Goal: Information Seeking & Learning: Learn about a topic

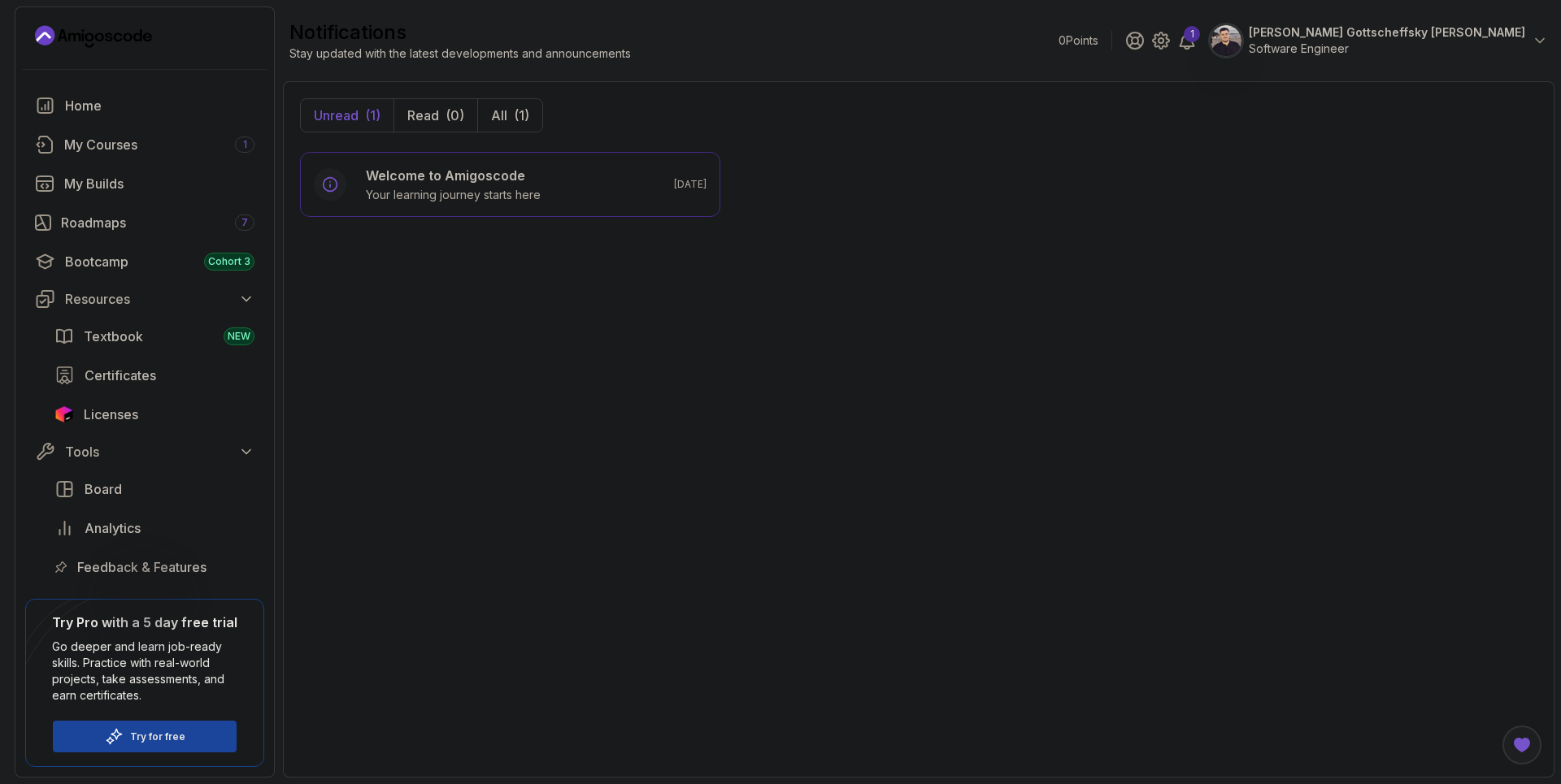
click at [1560, 172] on section "0 Points 1 Igor Gottscheffsky Pereira Software Engineer Home My Courses 1 My Bu…" at bounding box center [780, 392] width 1561 height 784
click at [127, 229] on div "Roadmaps 7" at bounding box center [158, 222] width 193 height 19
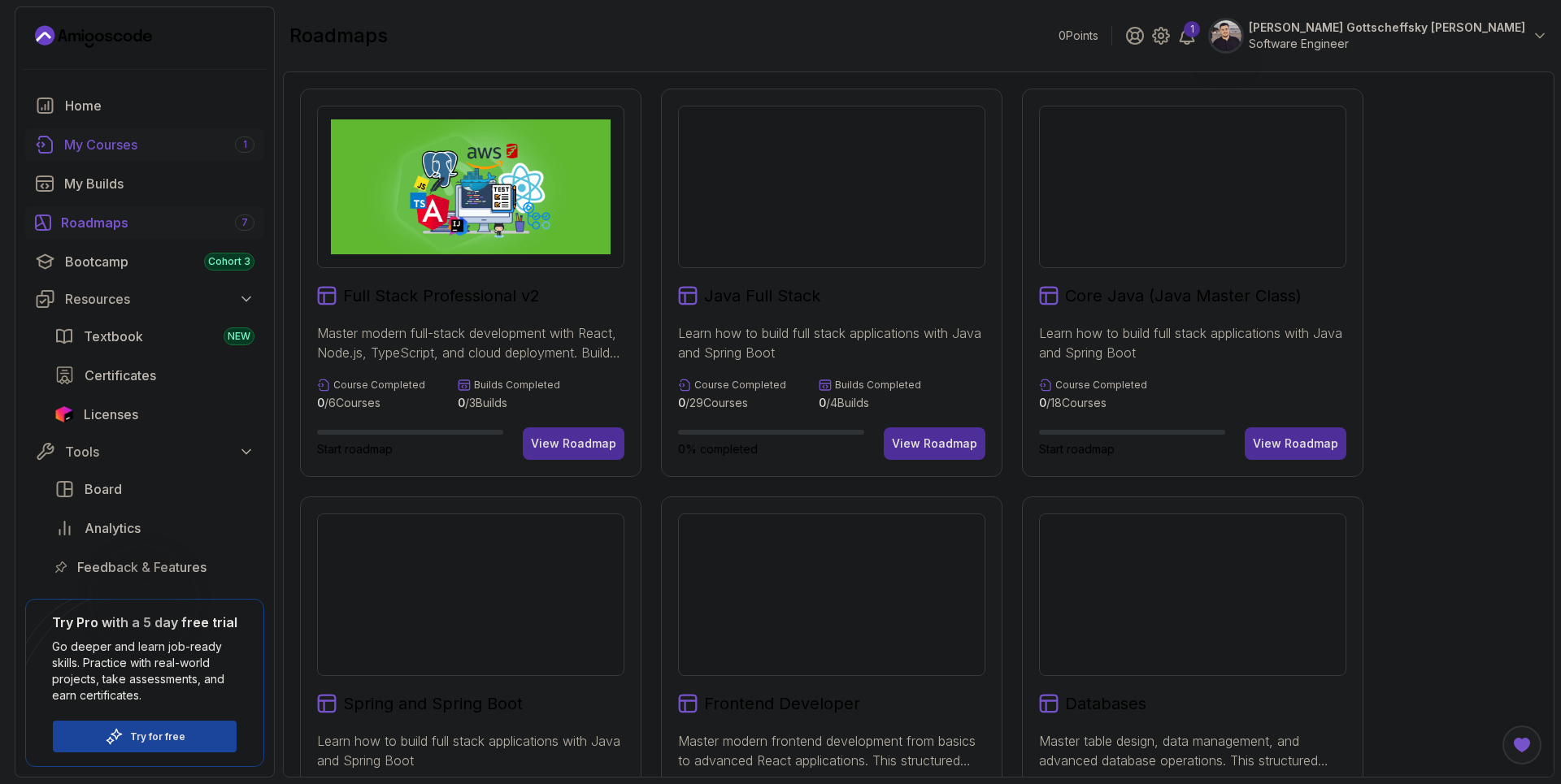
click at [121, 154] on div "My Courses 1" at bounding box center [159, 144] width 190 height 19
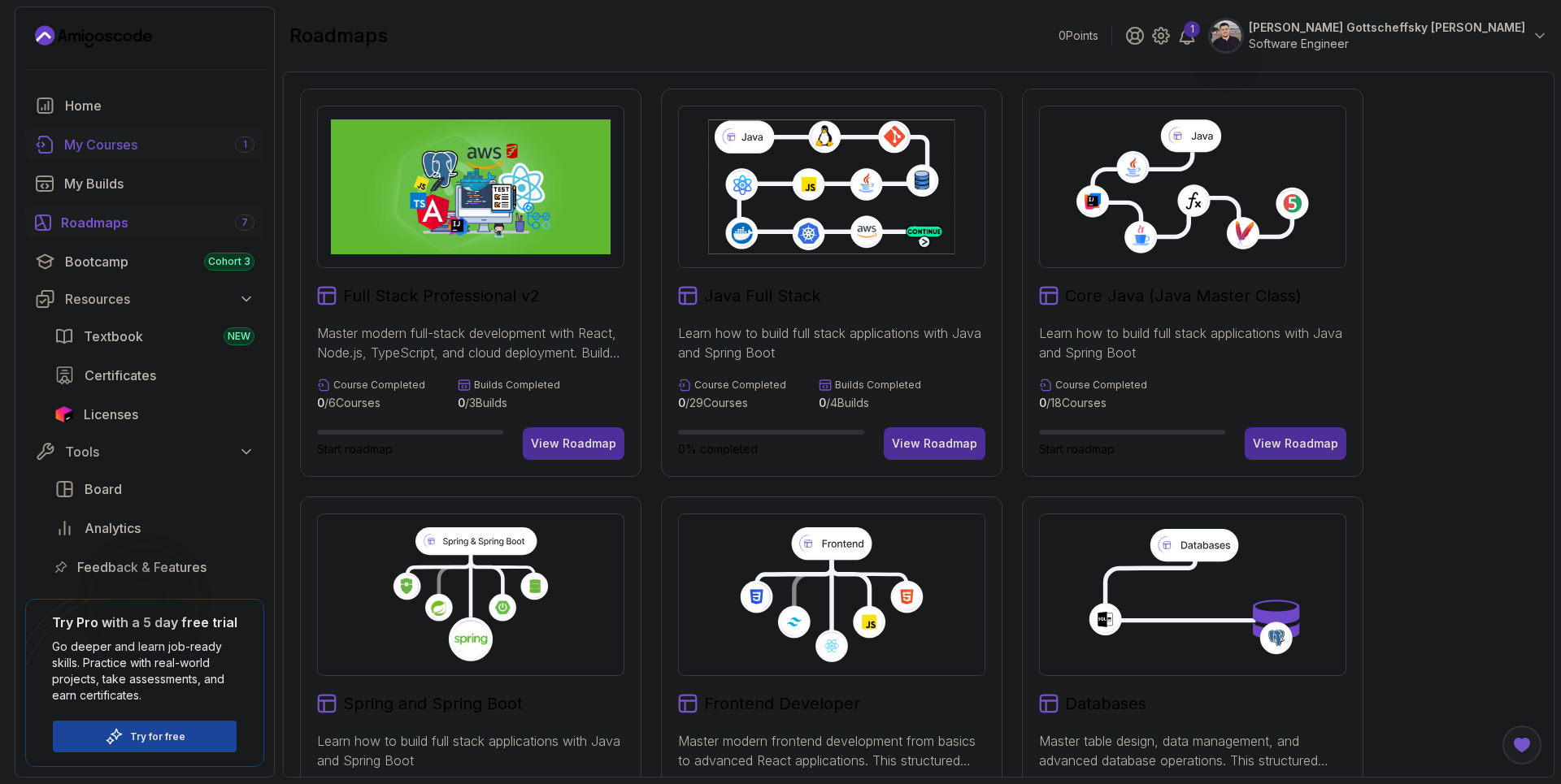
click at [116, 142] on div "My Courses 1" at bounding box center [159, 144] width 190 height 19
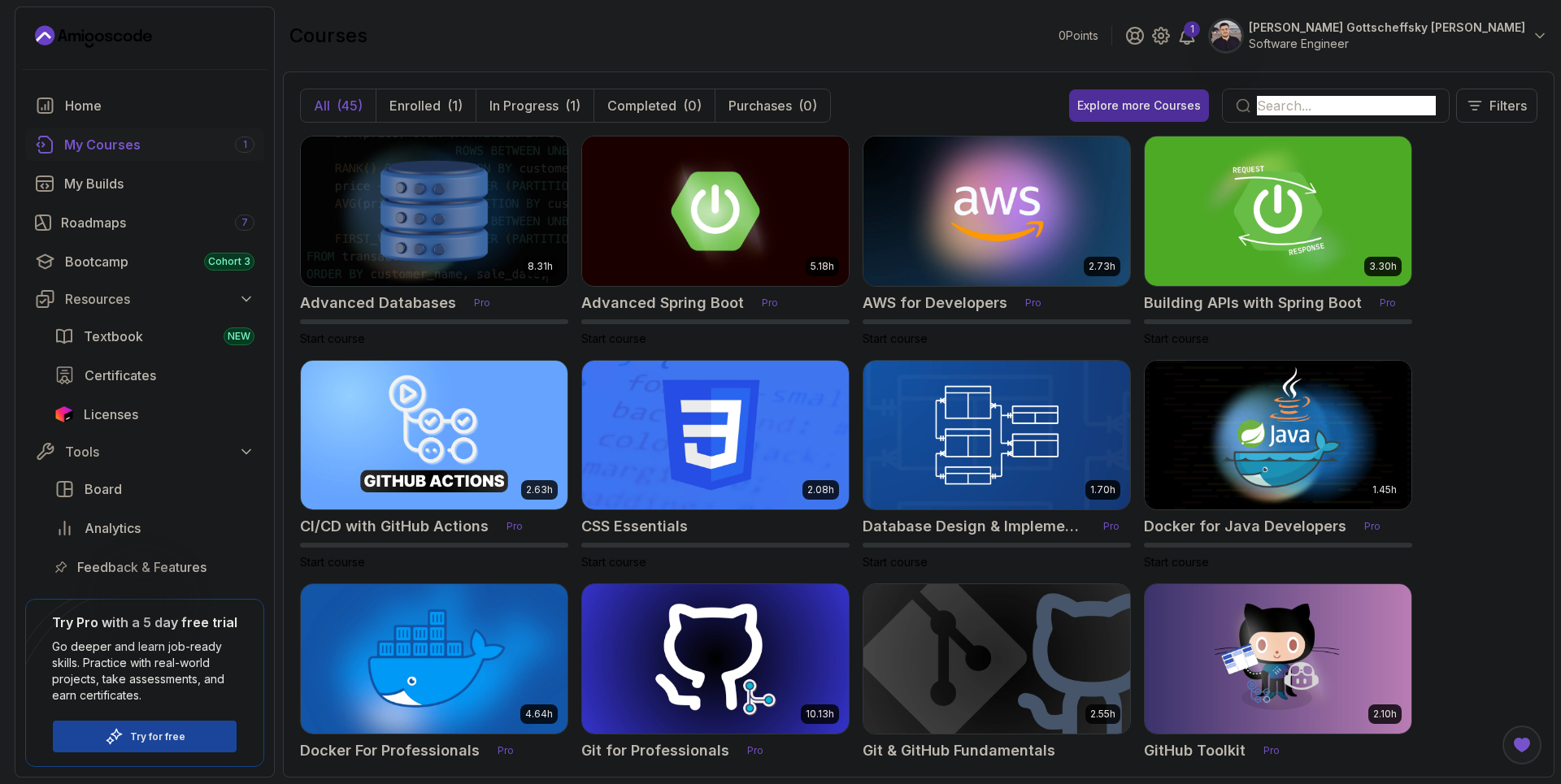
click at [1301, 105] on input "text" at bounding box center [1346, 105] width 179 height 19
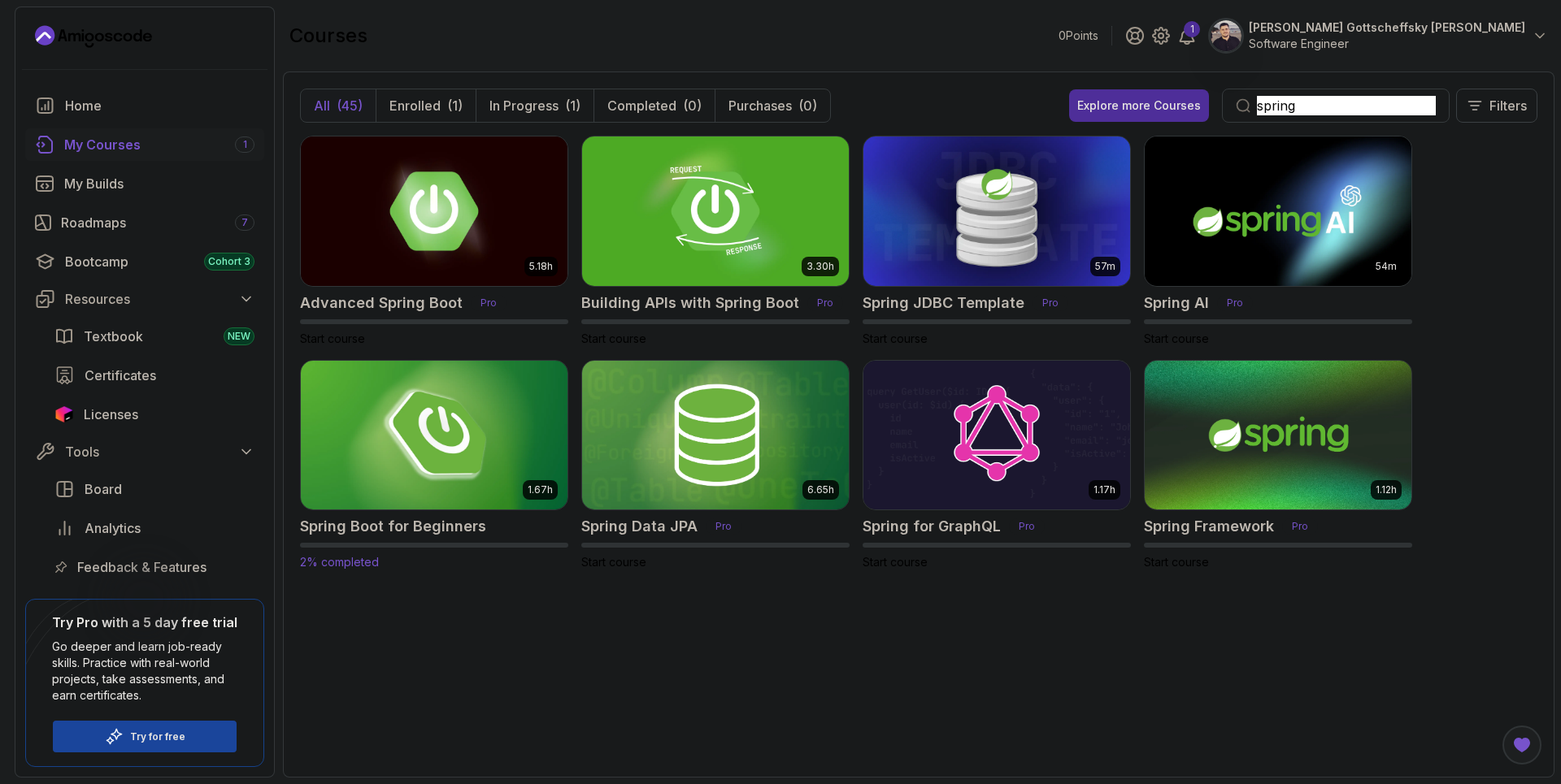
type input "spring"
click at [464, 428] on img at bounding box center [434, 435] width 280 height 157
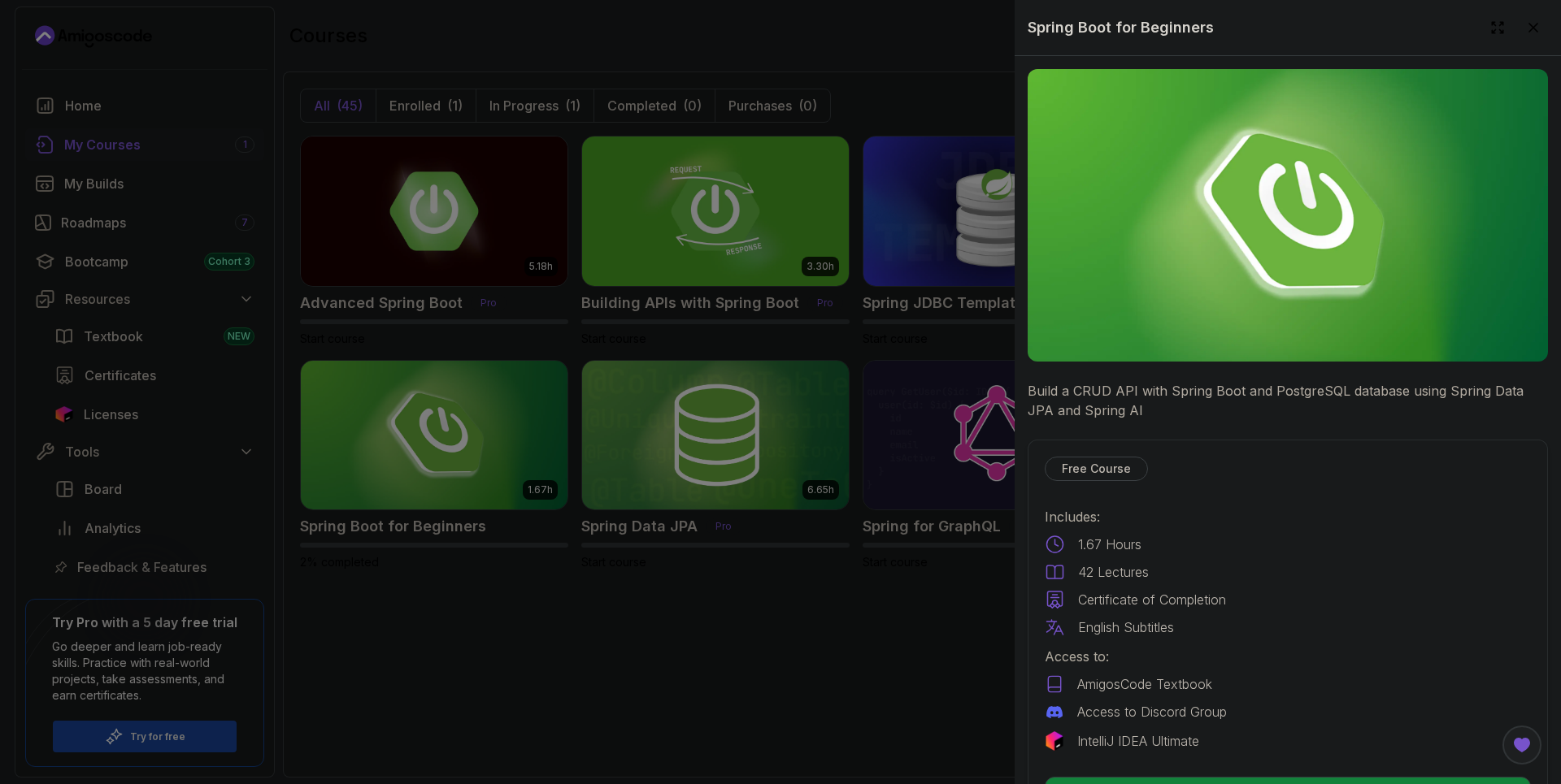
click at [1091, 465] on p "Free Course" at bounding box center [1097, 469] width 69 height 16
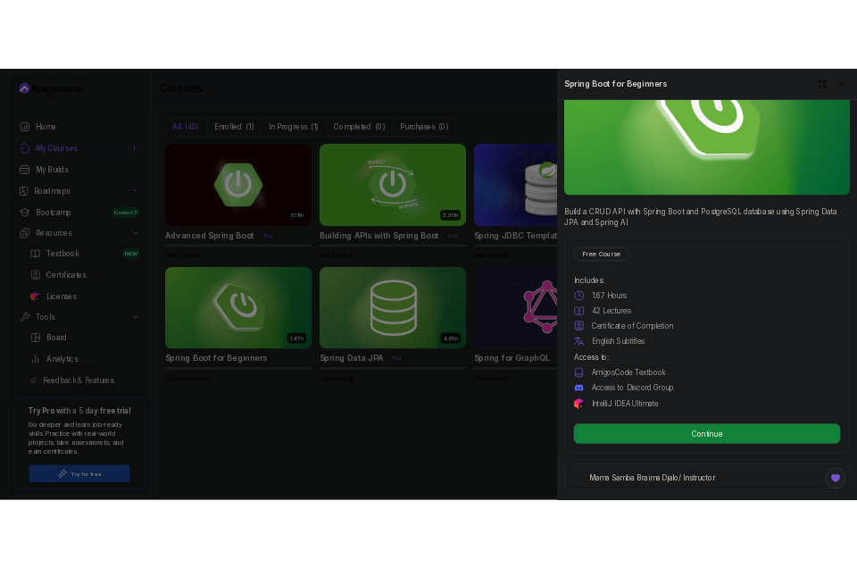
scroll to position [321, 0]
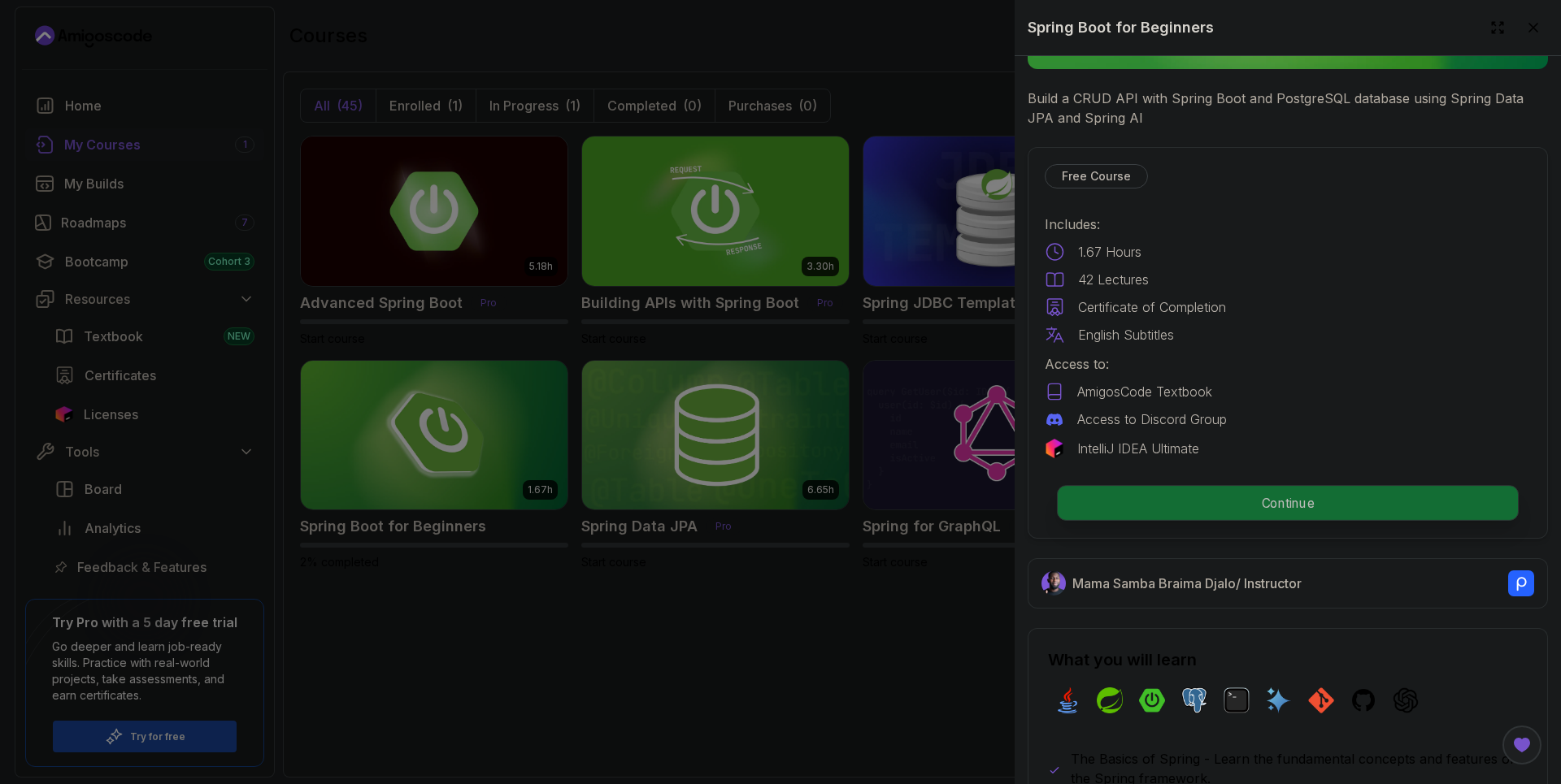
click at [1328, 505] on p "Continue" at bounding box center [1287, 503] width 460 height 34
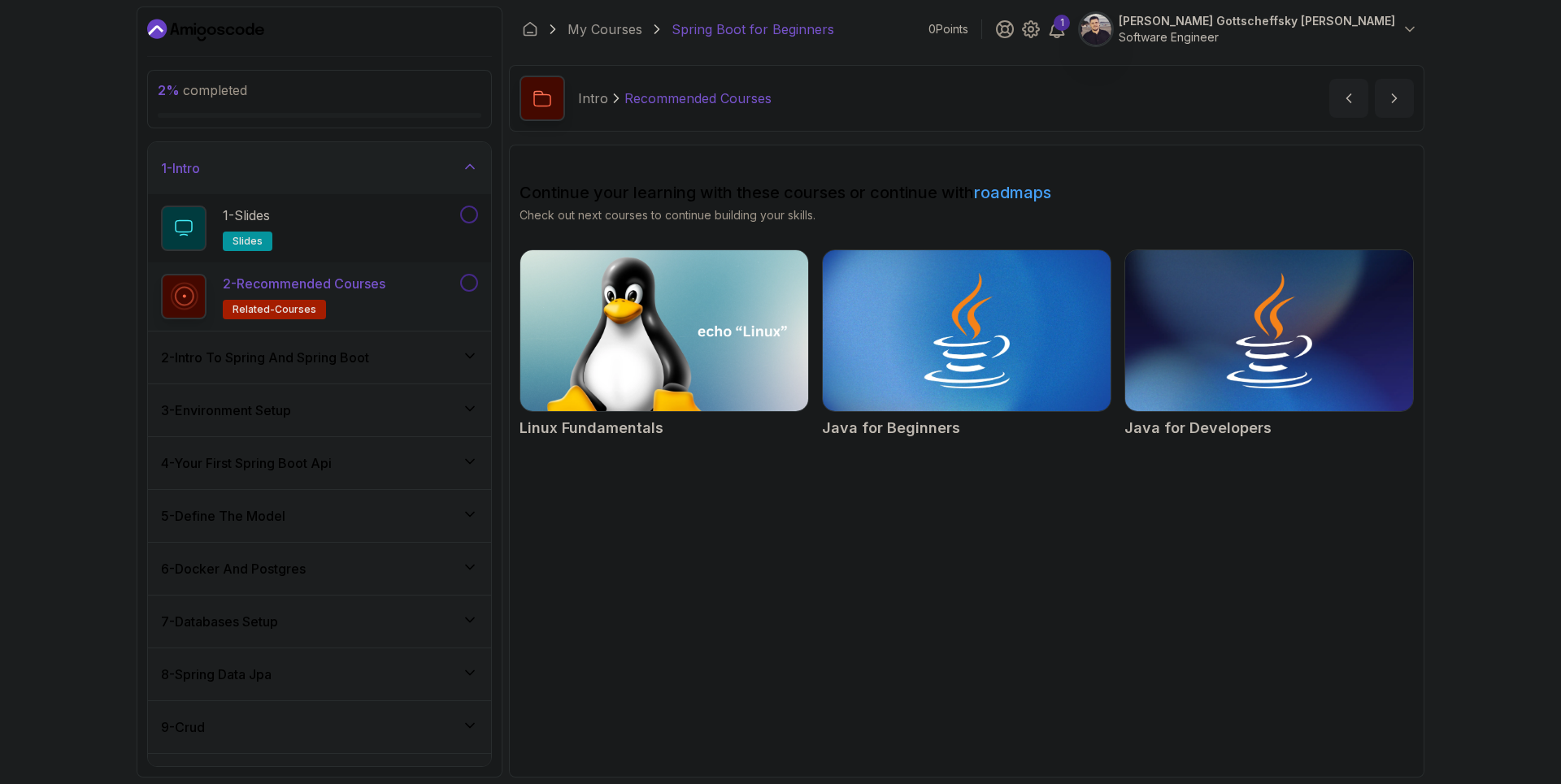
click at [299, 368] on div "2 - Intro To Spring And Spring Boot" at bounding box center [319, 357] width 343 height 52
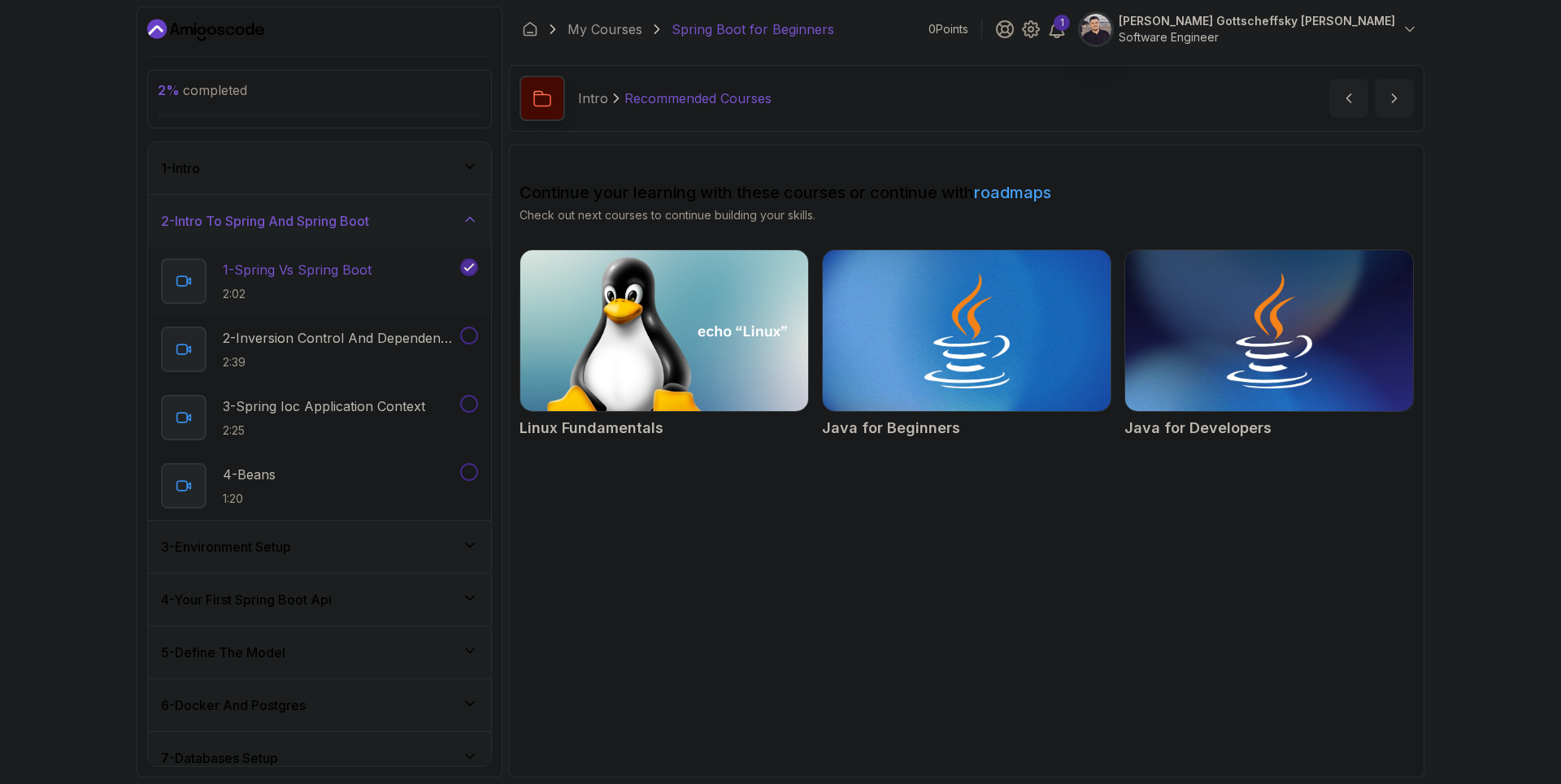
click at [296, 290] on p "2:02" at bounding box center [297, 294] width 148 height 16
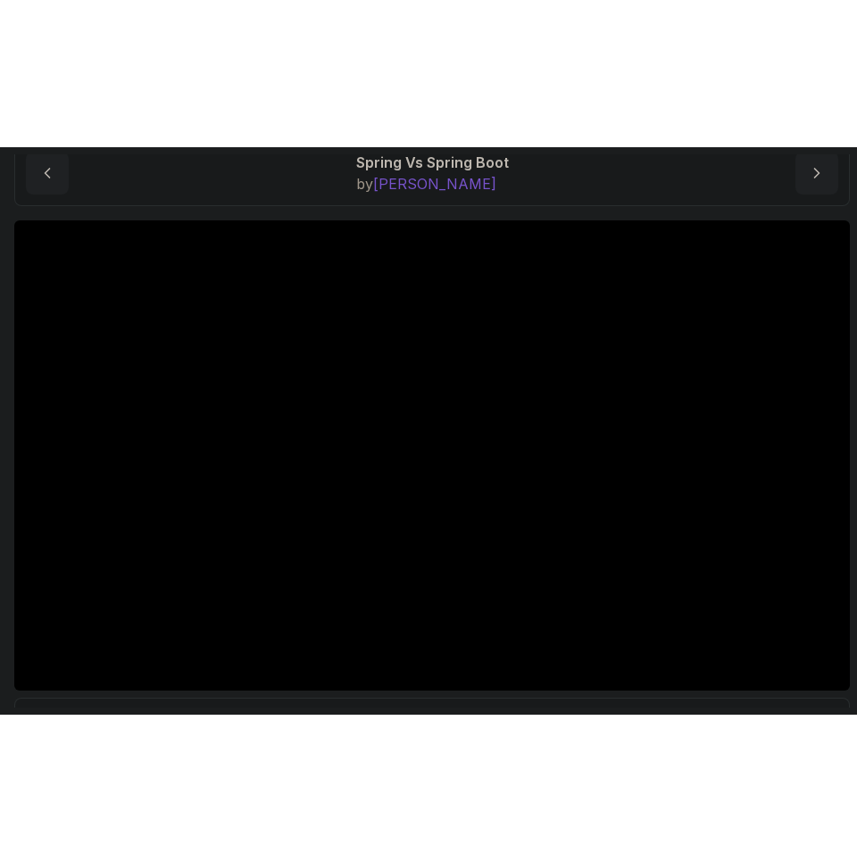
scroll to position [8, 0]
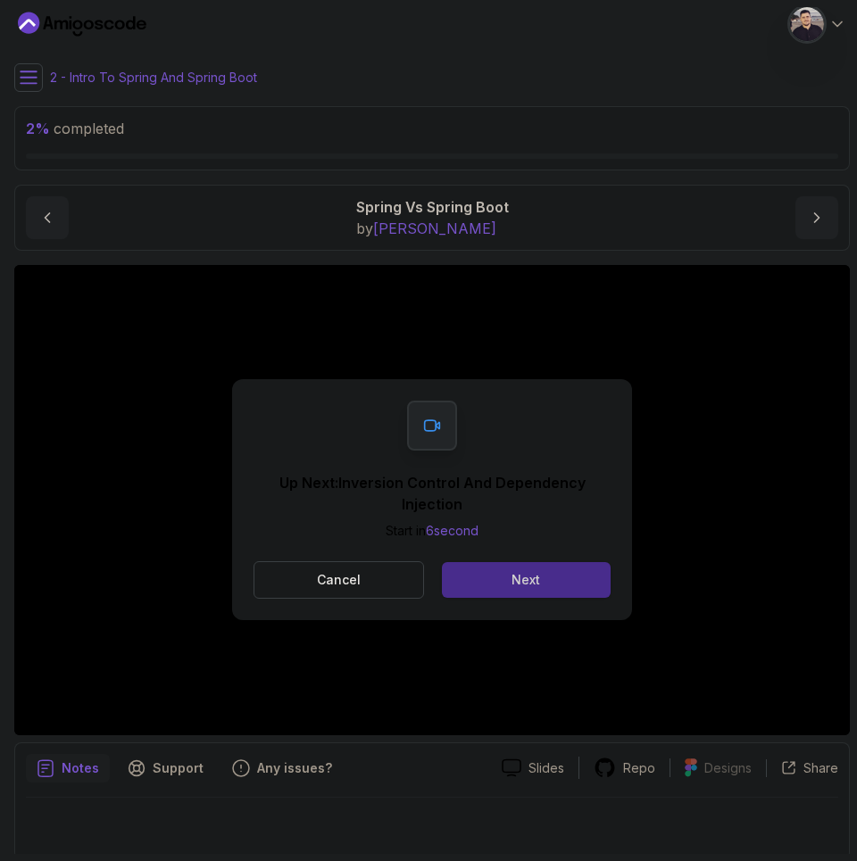
click at [540, 573] on button "Next" at bounding box center [526, 580] width 169 height 36
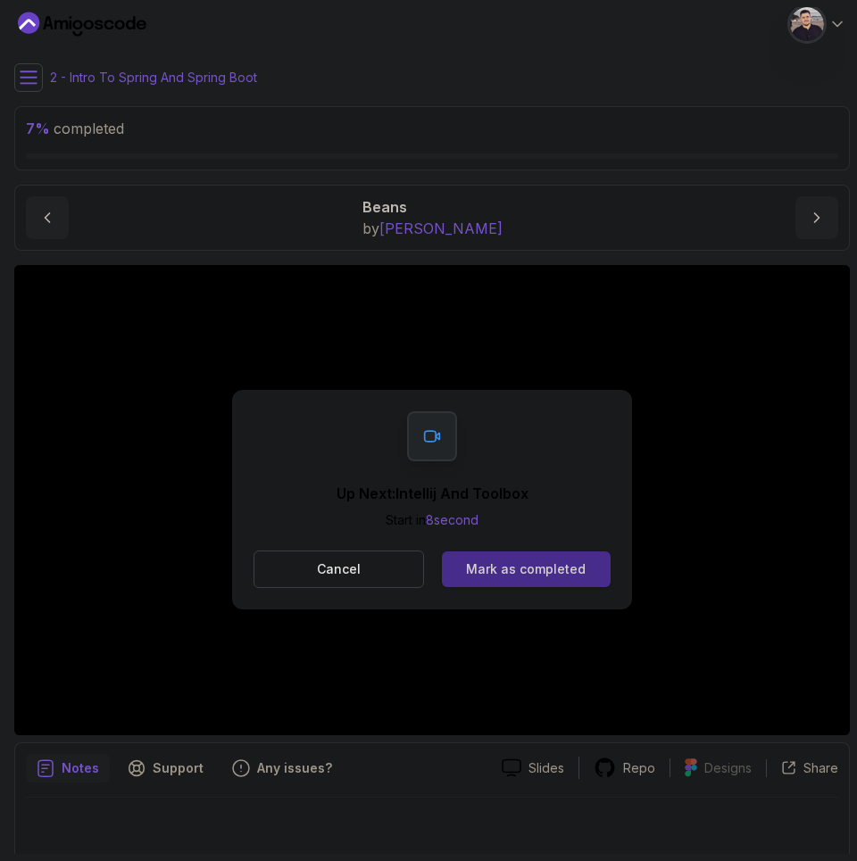
click at [507, 578] on div "Mark as completed" at bounding box center [526, 570] width 120 height 18
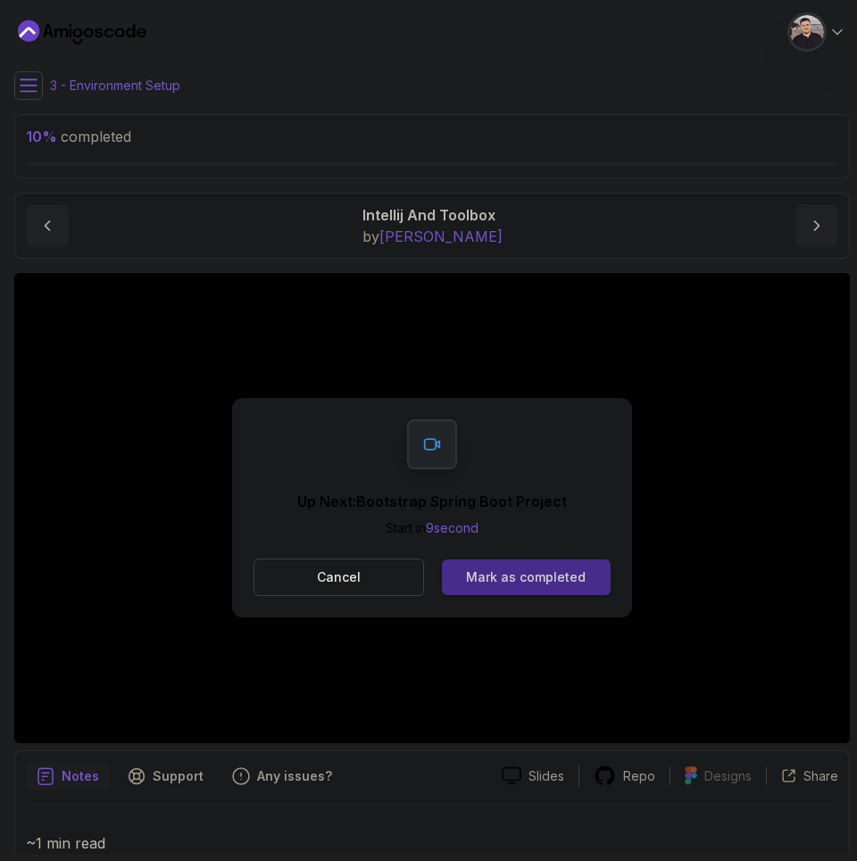
click at [543, 585] on div "Mark as completed" at bounding box center [526, 578] width 120 height 18
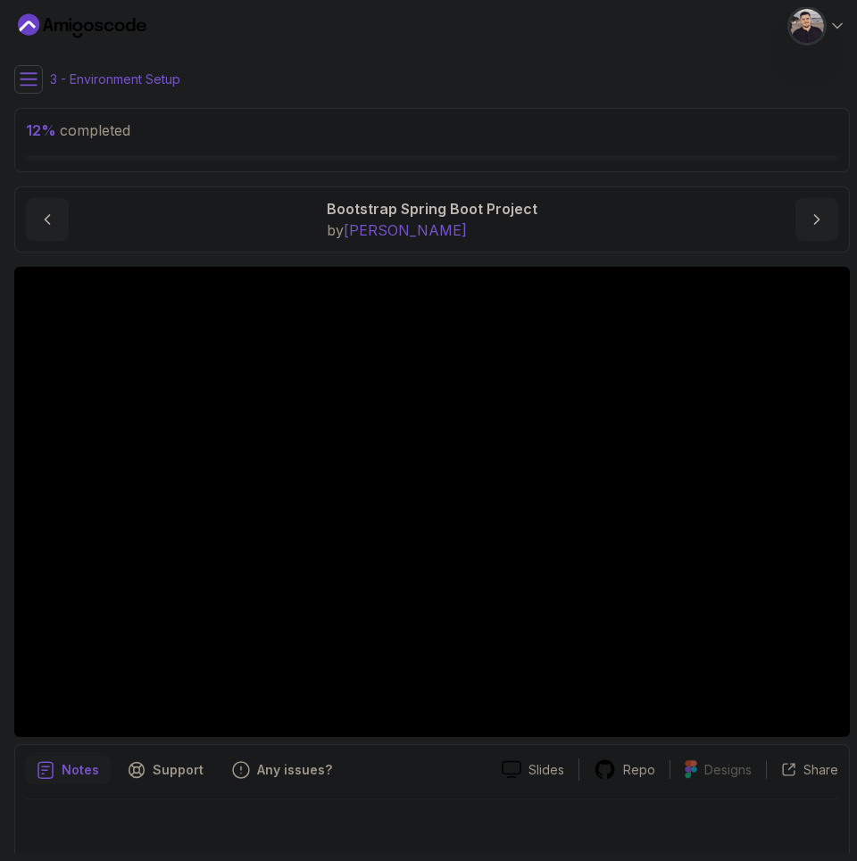
scroll to position [13, 0]
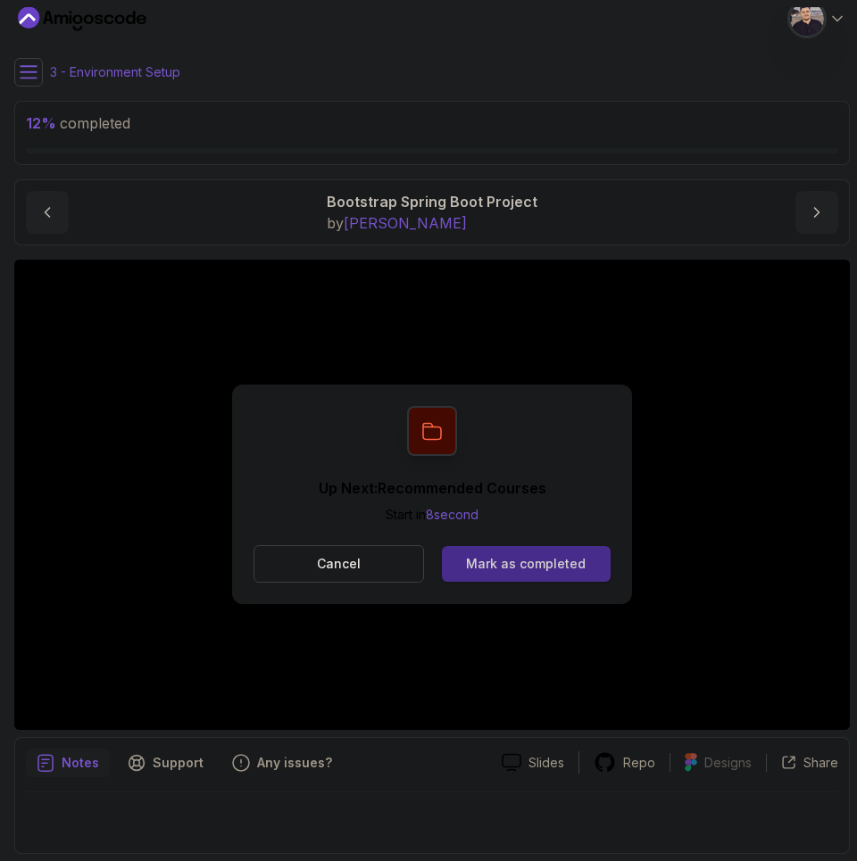
click at [500, 562] on div "Mark as completed" at bounding box center [526, 564] width 120 height 18
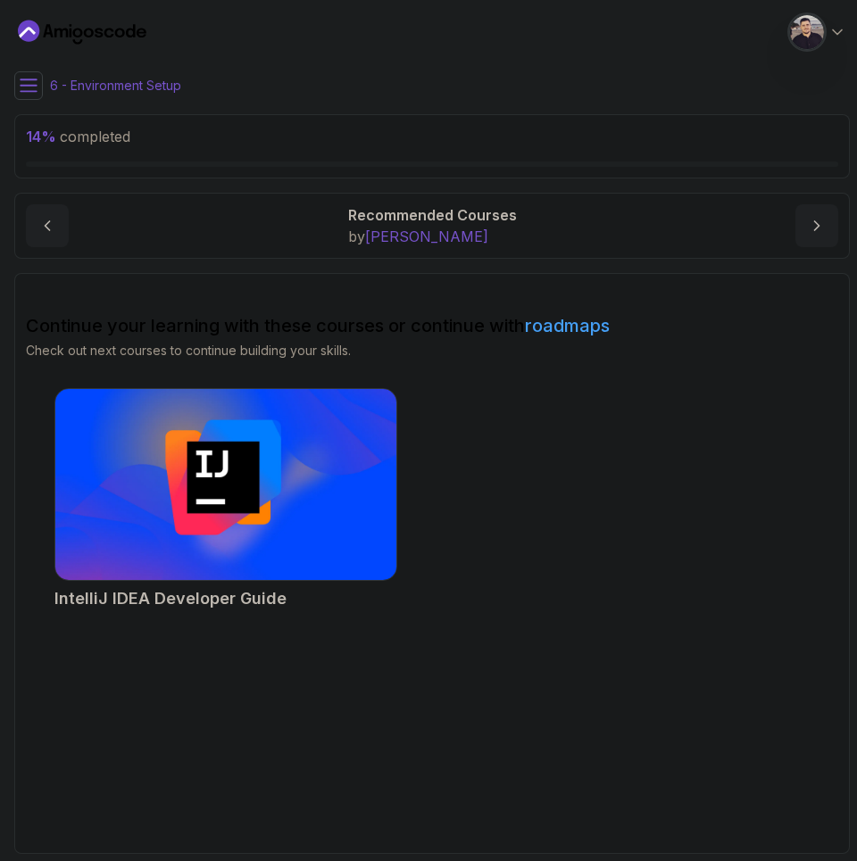
click at [22, 87] on icon at bounding box center [29, 86] width 18 height 18
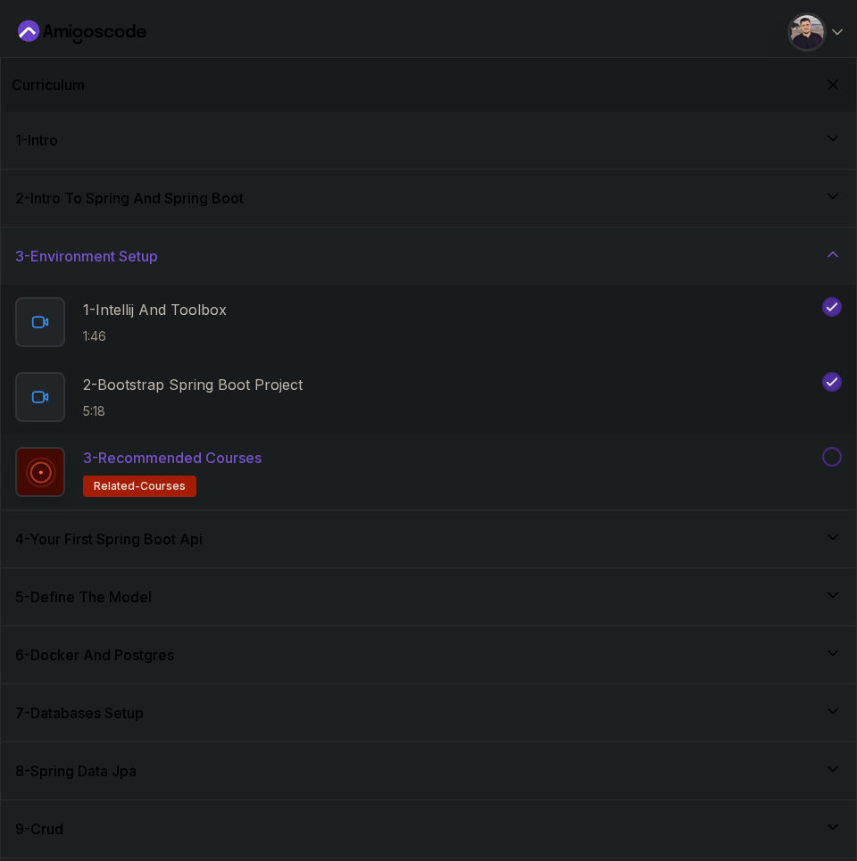
click at [193, 462] on p "3 - Recommended Courses" at bounding box center [172, 457] width 179 height 21
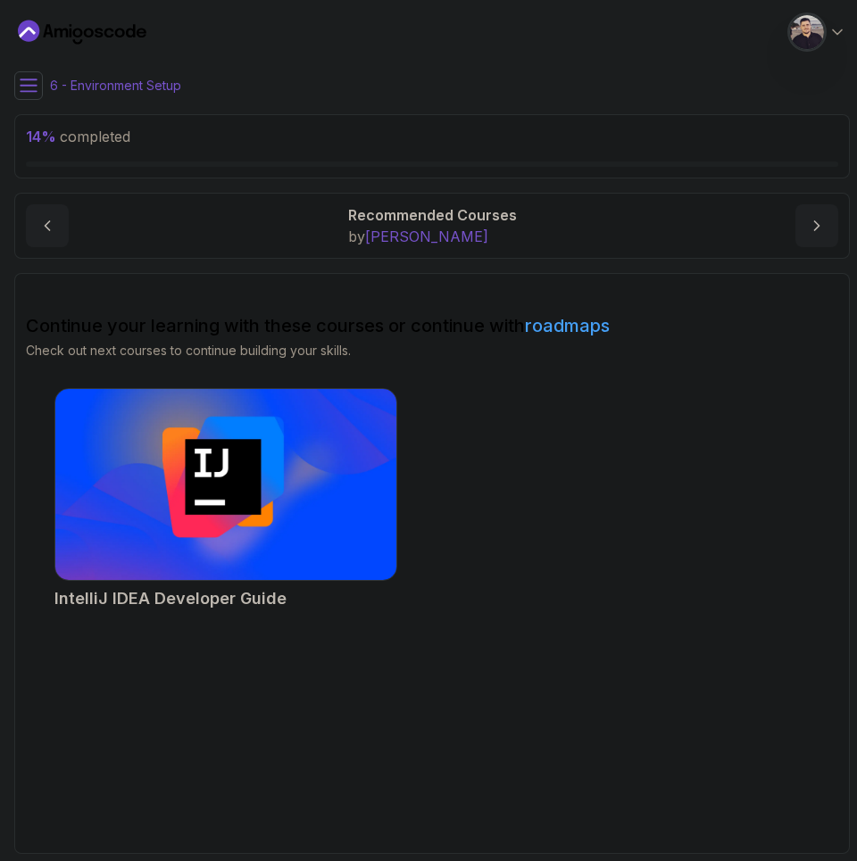
click at [217, 505] on img at bounding box center [225, 485] width 358 height 201
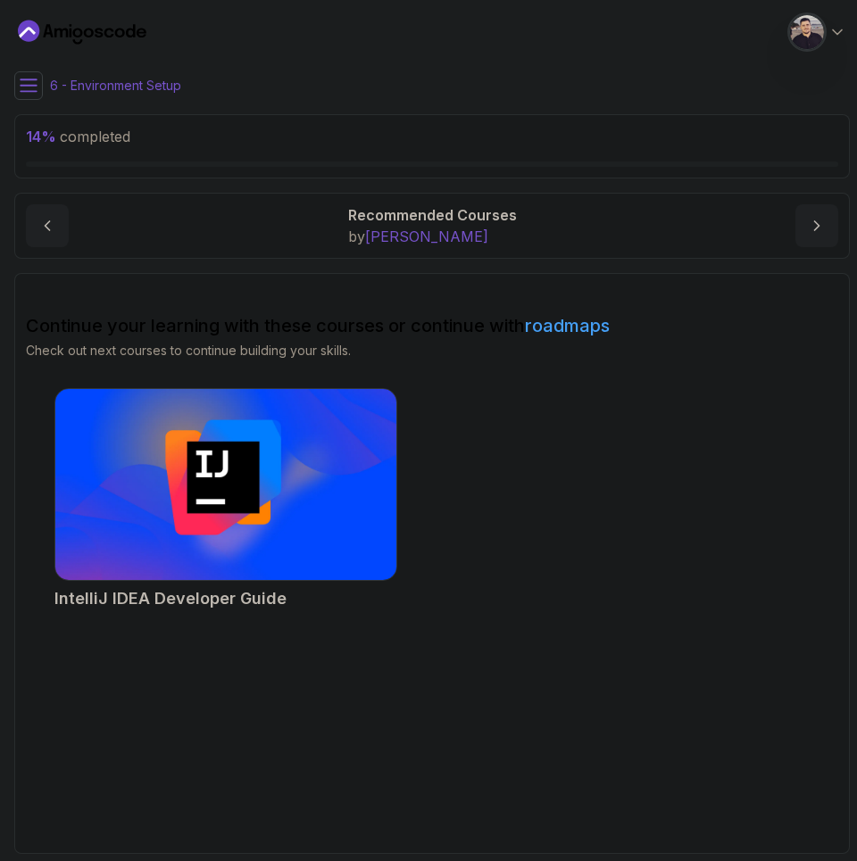
click at [31, 98] on button at bounding box center [28, 85] width 29 height 29
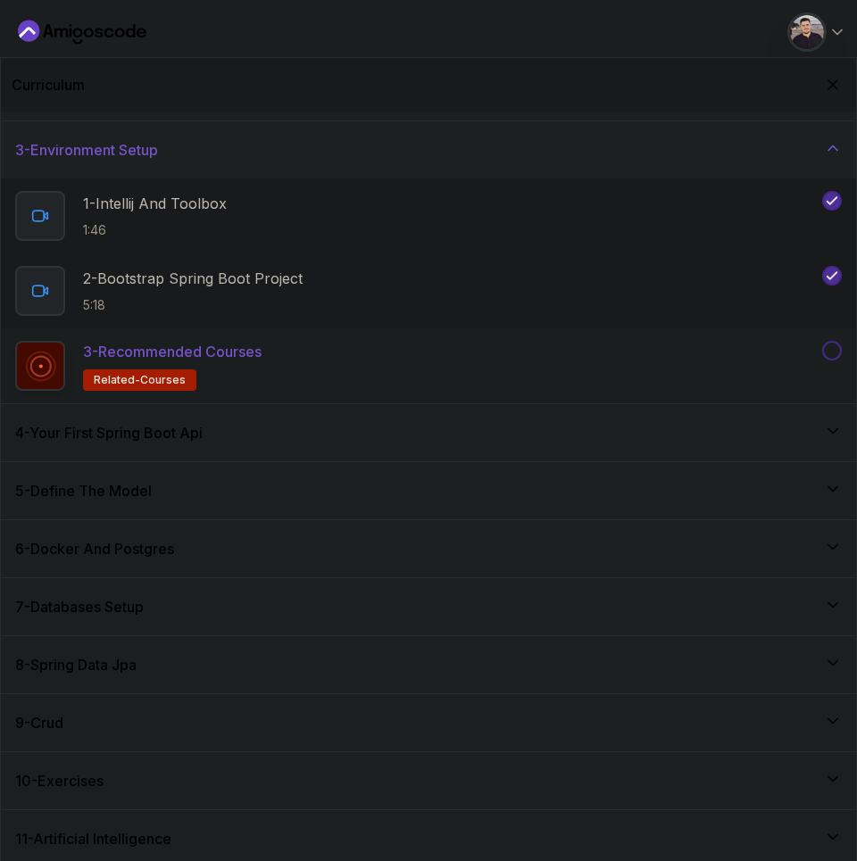
scroll to position [107, 0]
click at [122, 429] on h3 "4 - Your First Spring Boot Api" at bounding box center [108, 431] width 187 height 21
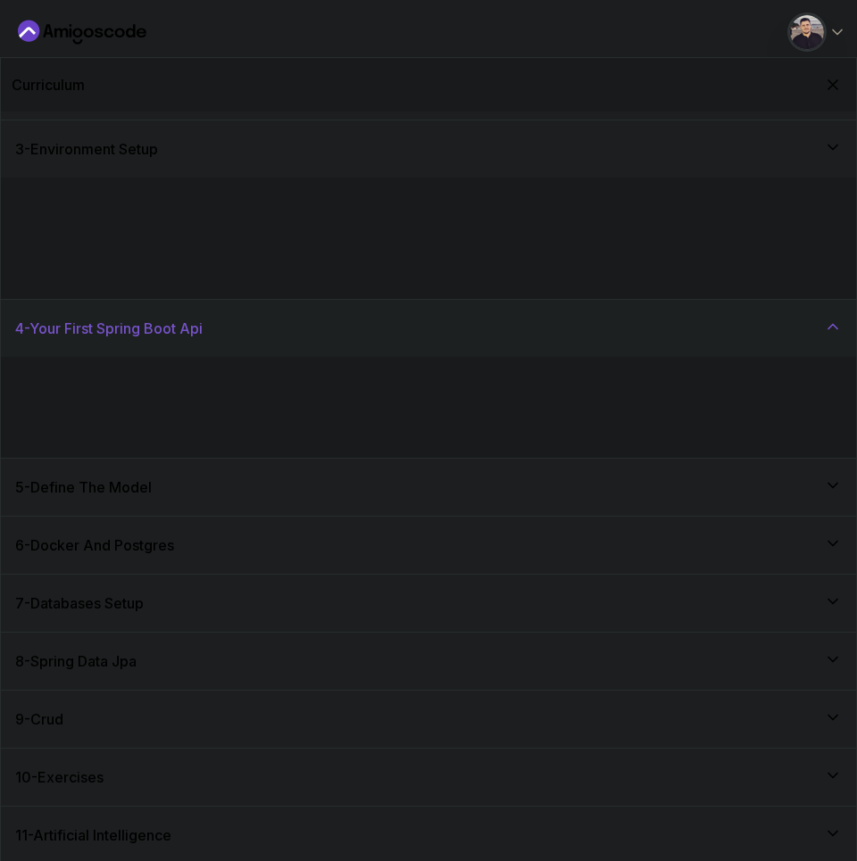
scroll to position [0, 0]
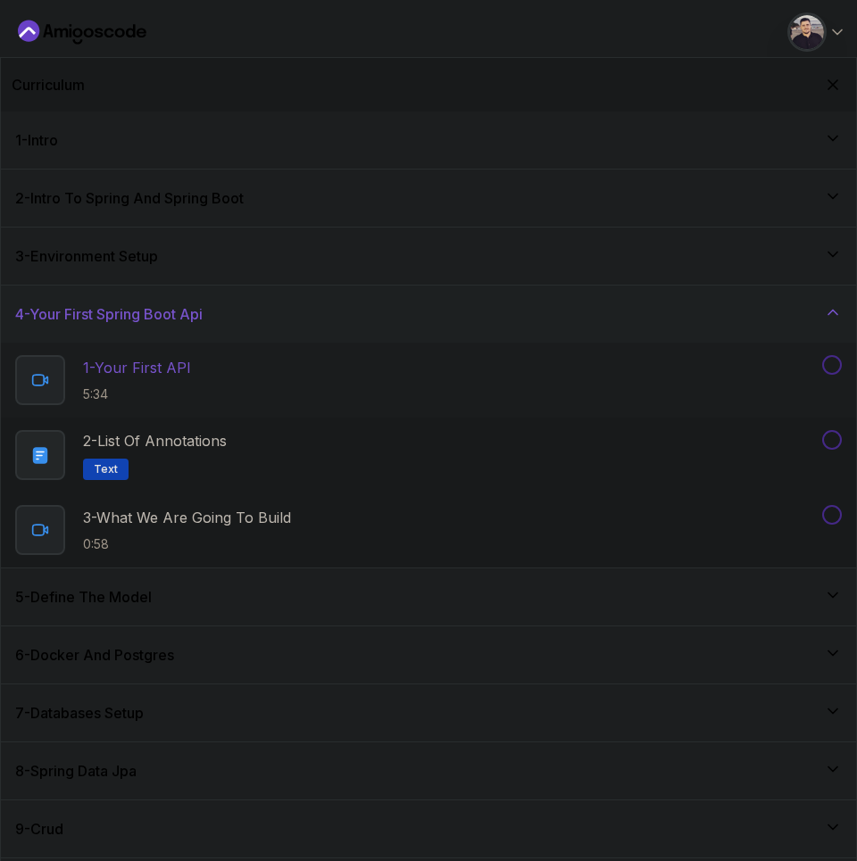
click at [125, 368] on p "1 - Your First API" at bounding box center [137, 367] width 108 height 21
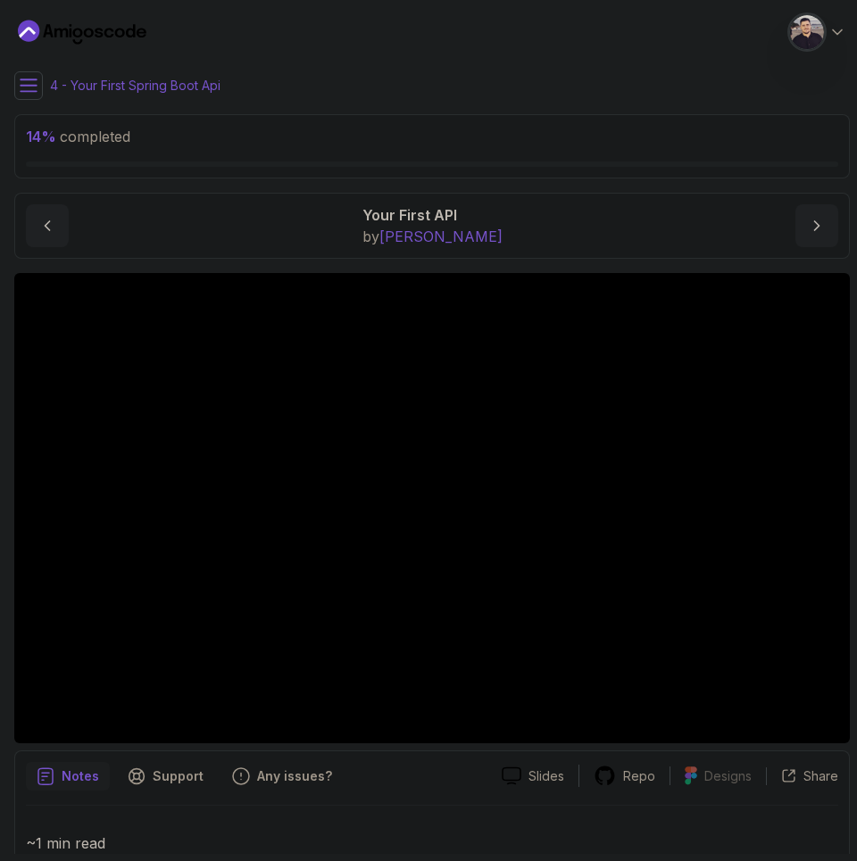
scroll to position [85, 0]
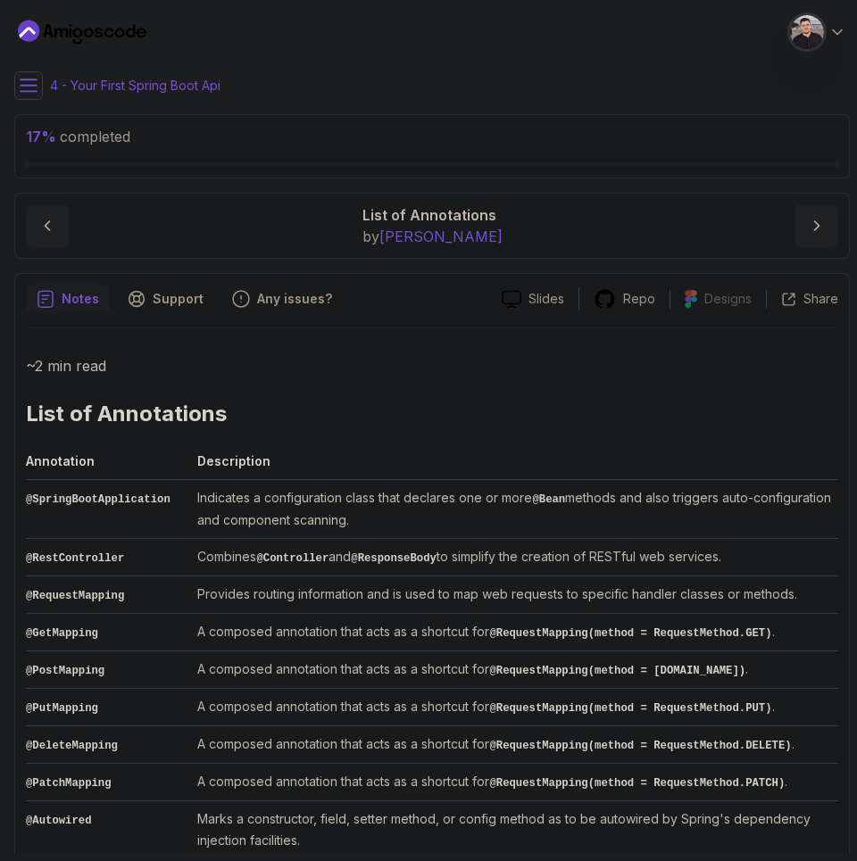
click at [29, 90] on icon at bounding box center [29, 86] width 18 height 18
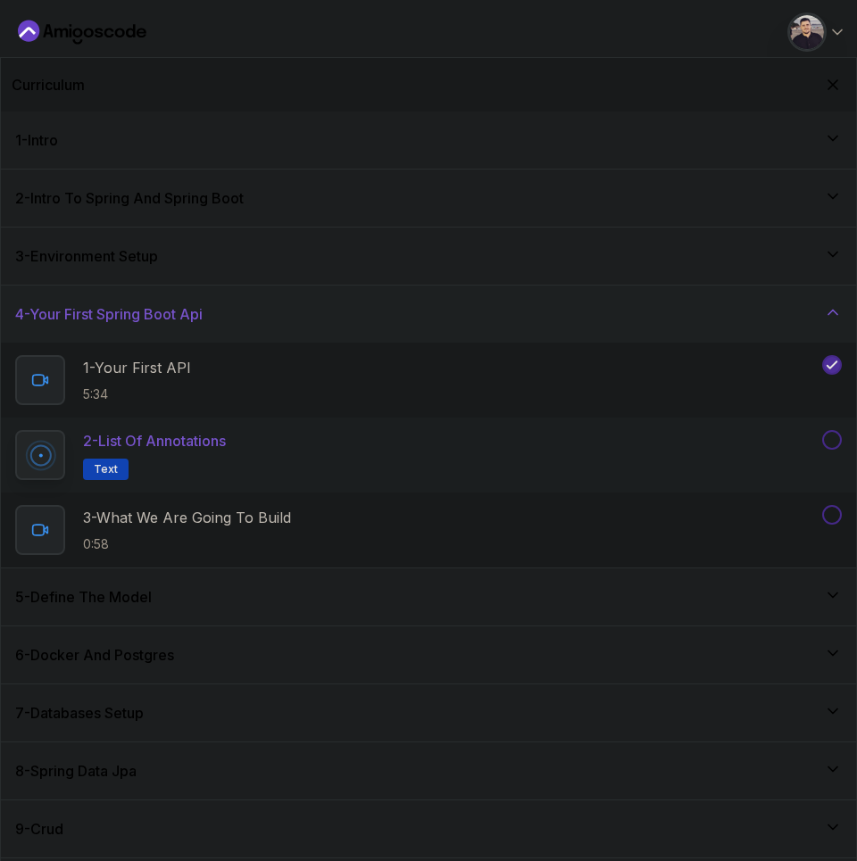
click at [130, 441] on p "2 - List of Annotations" at bounding box center [154, 440] width 143 height 21
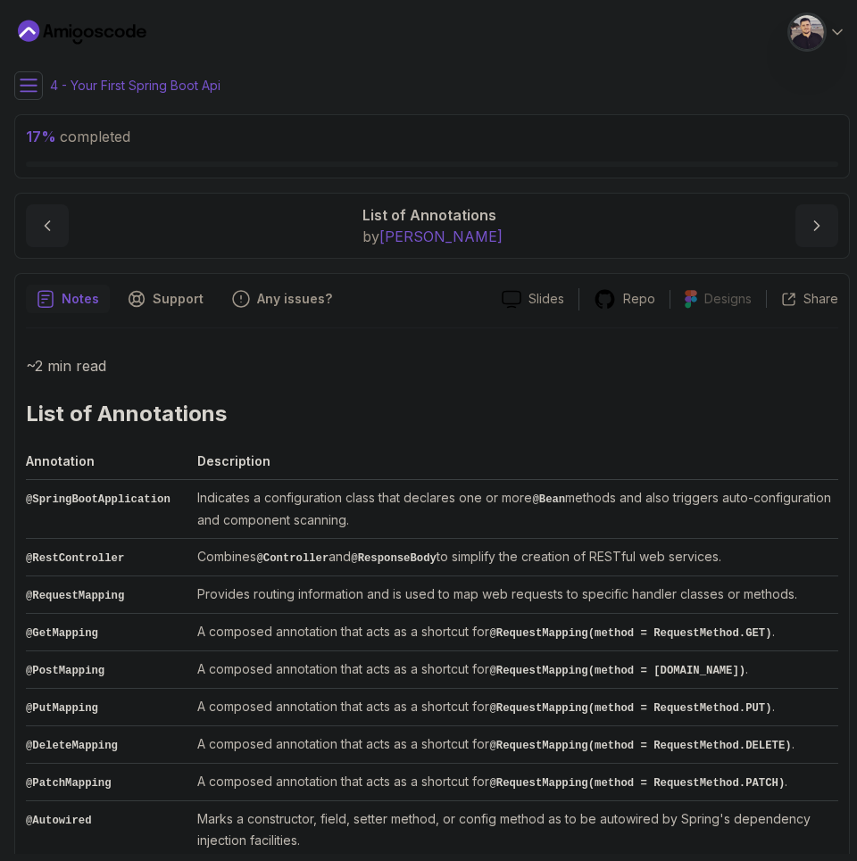
click at [23, 107] on main "My Courses Spring Boot for Beginners 0 Points 1 Igor Gottscheffsky Pereira Soft…" at bounding box center [432, 430] width 836 height 847
click at [26, 98] on button at bounding box center [28, 85] width 29 height 29
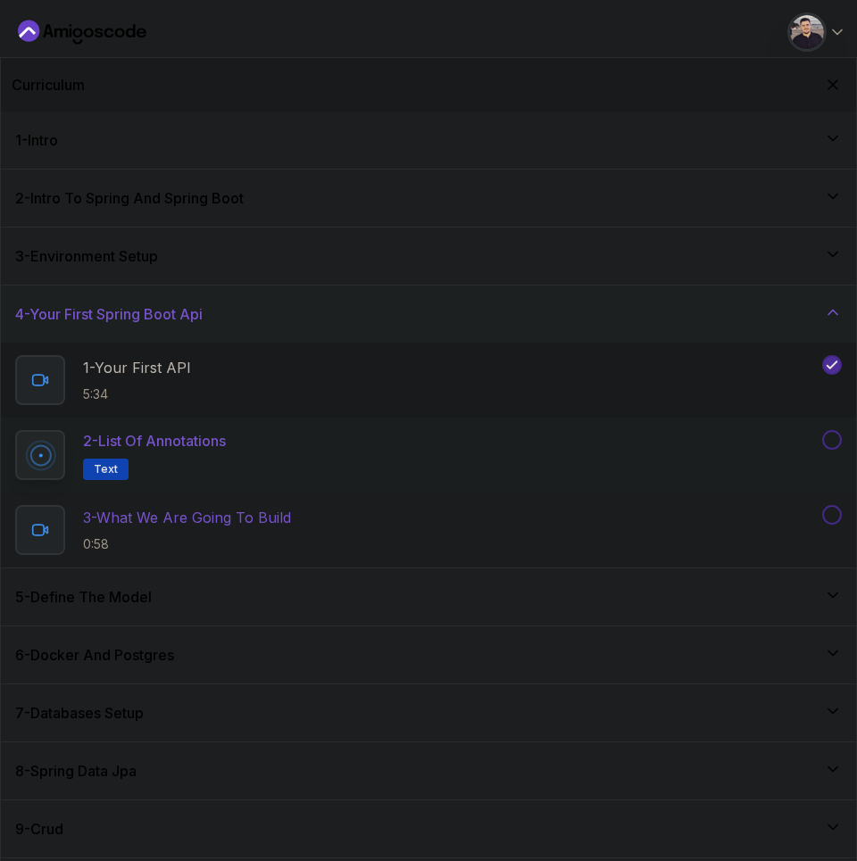
click at [114, 520] on p "3 - What We Are Going To Build" at bounding box center [187, 517] width 208 height 21
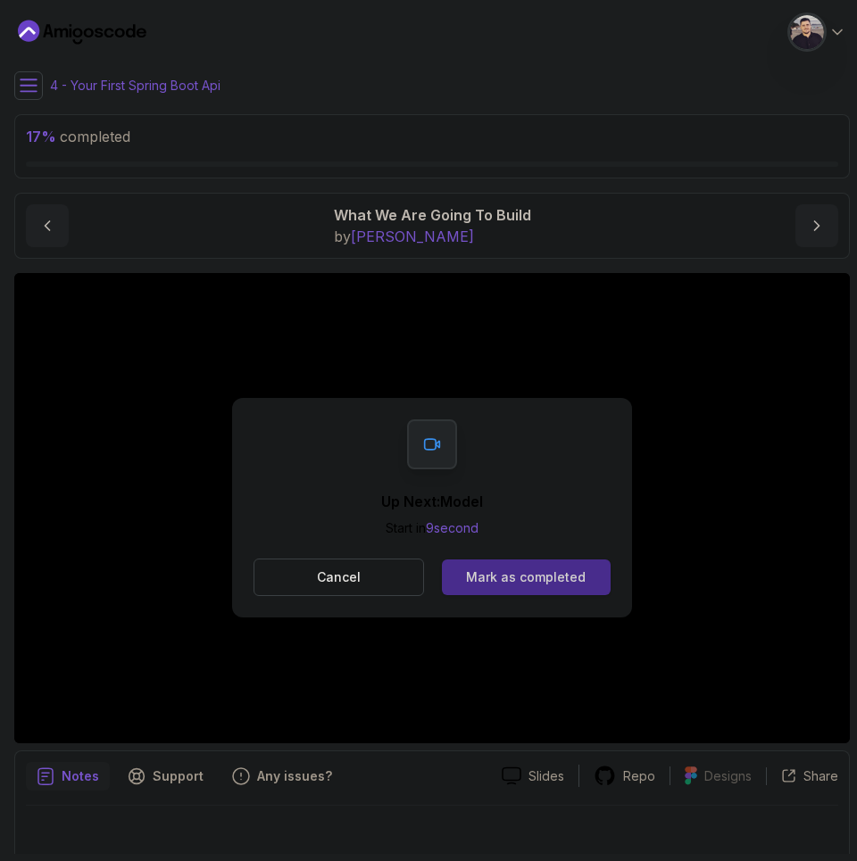
click at [559, 570] on div "Mark as completed" at bounding box center [526, 578] width 120 height 18
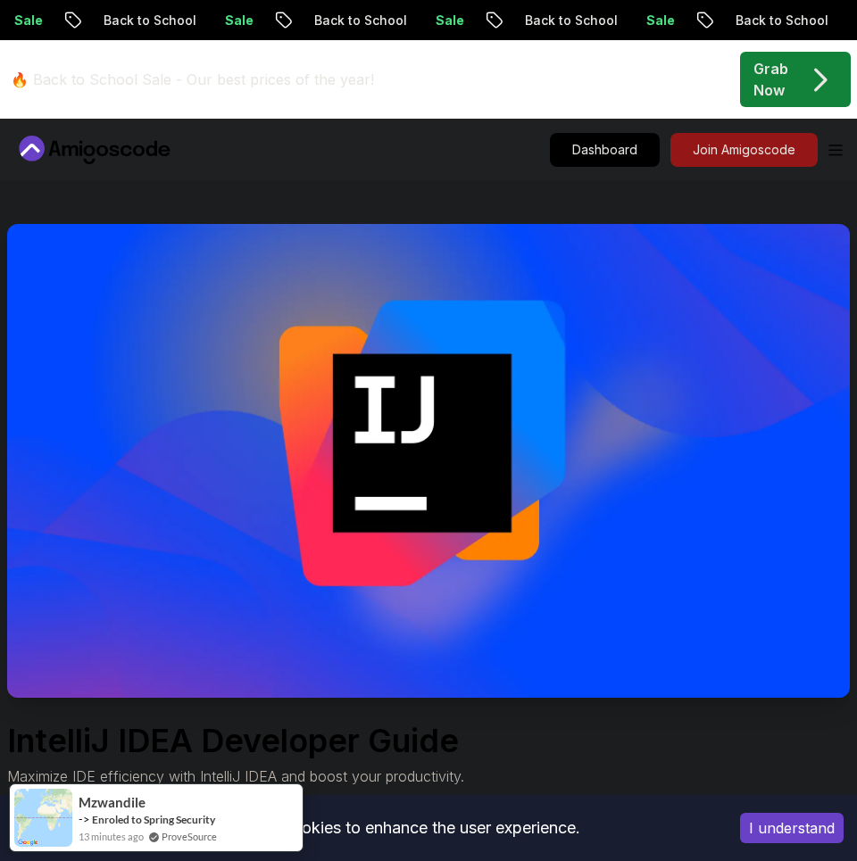
click at [394, 506] on img at bounding box center [428, 461] width 843 height 474
